Goal: Information Seeking & Learning: Learn about a topic

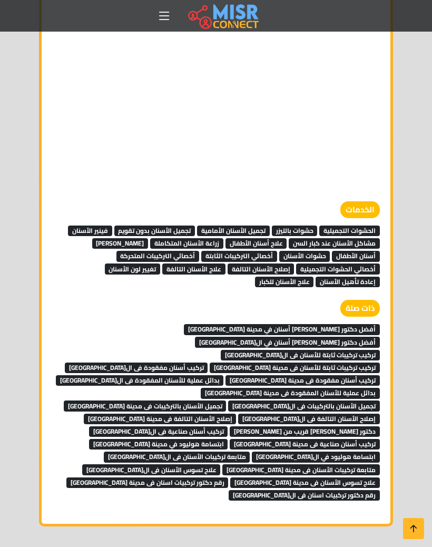
scroll to position [5515, 0]
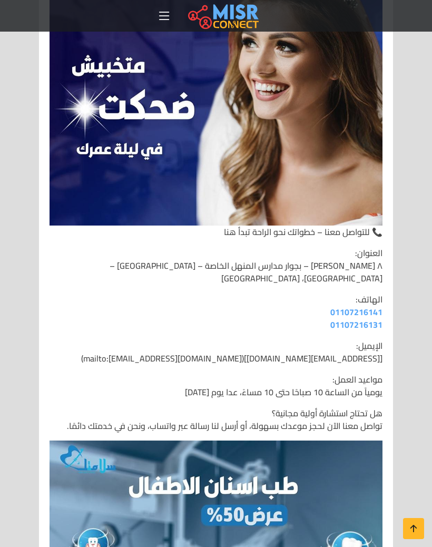
scroll to position [4397, 0]
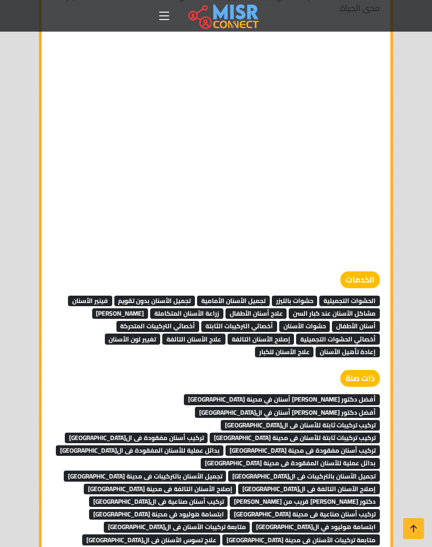
scroll to position [5444, 0]
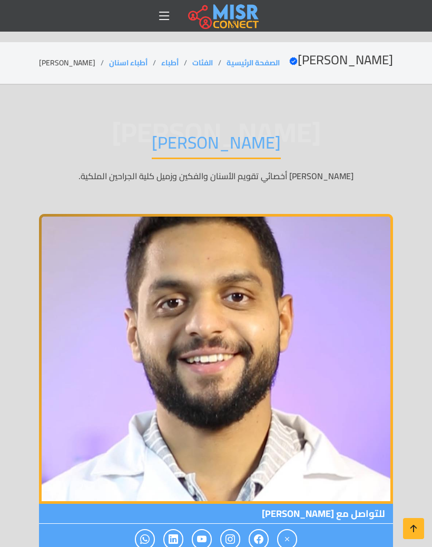
scroll to position [149, 0]
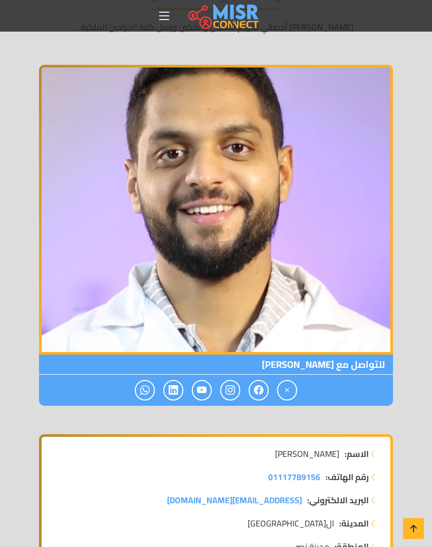
click at [305, 92] on img at bounding box center [216, 210] width 354 height 290
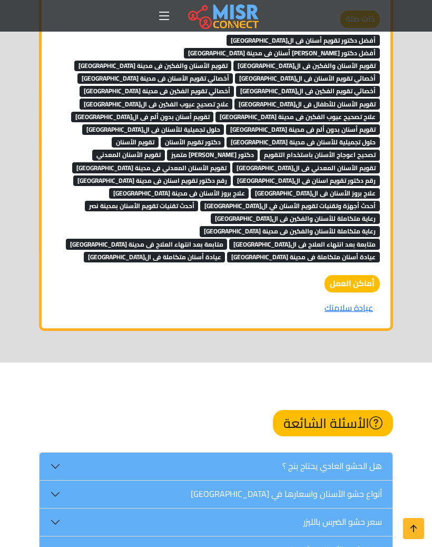
scroll to position [6220, 0]
